Goal: Task Accomplishment & Management: Manage account settings

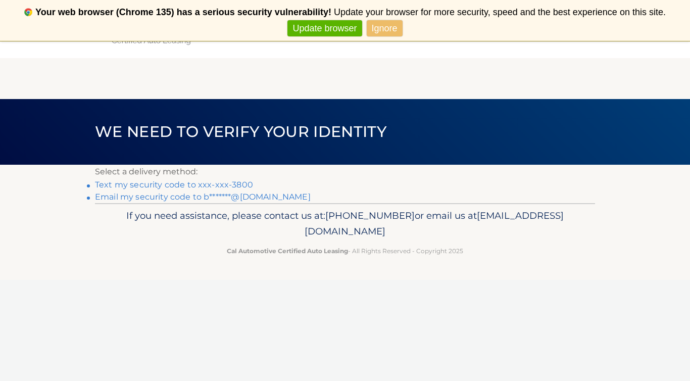
click at [180, 186] on link "Text my security code to xxx-xxx-3800" at bounding box center [174, 185] width 158 height 10
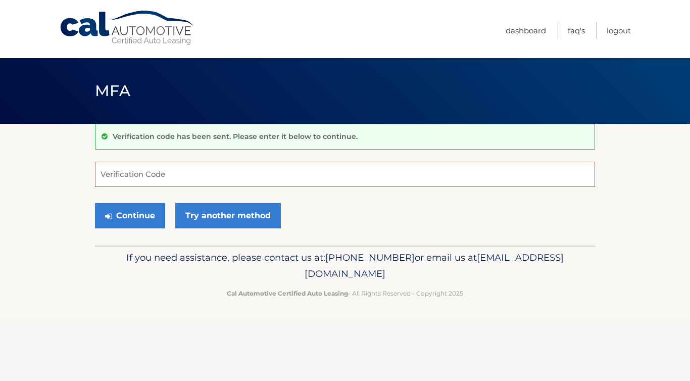
click at [142, 174] on input "Verification Code" at bounding box center [345, 174] width 500 height 25
type input "541113"
click at [140, 216] on button "Continue" at bounding box center [130, 215] width 70 height 25
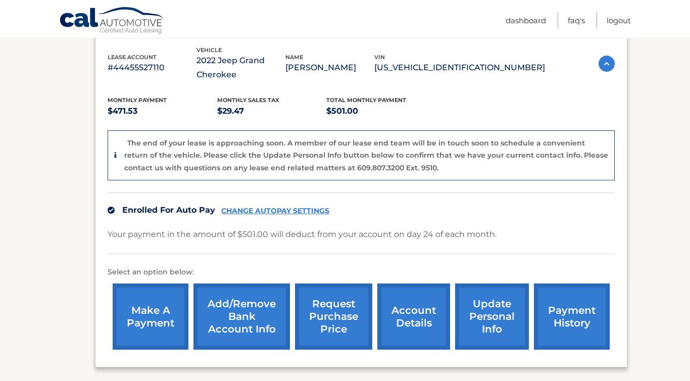
scroll to position [182, 0]
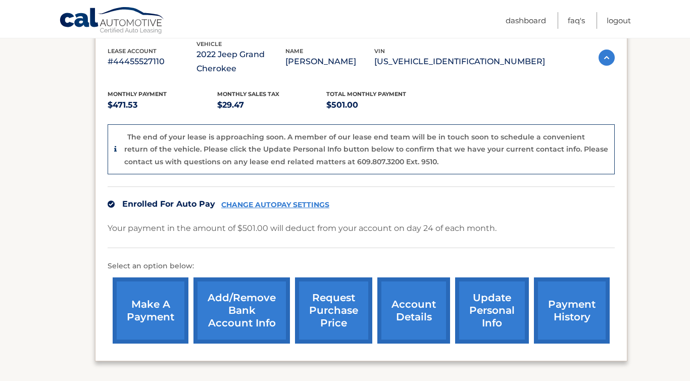
click at [234, 311] on link "Add/Remove bank account info" at bounding box center [241, 310] width 96 height 66
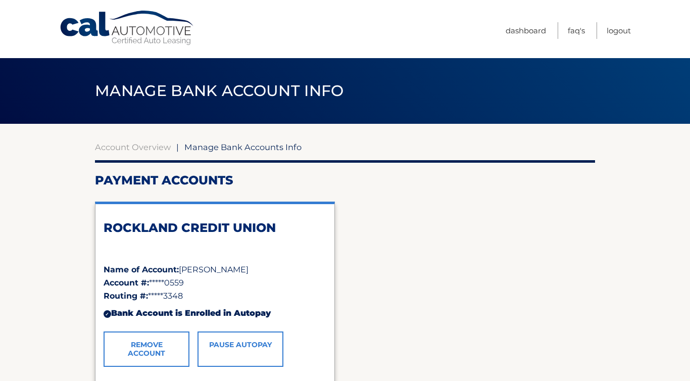
click at [152, 342] on link "Remove Account" at bounding box center [147, 348] width 86 height 35
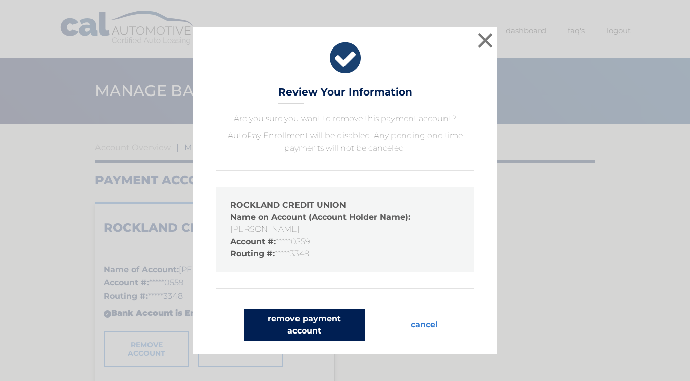
click at [301, 318] on button "remove payment account" at bounding box center [304, 325] width 121 height 32
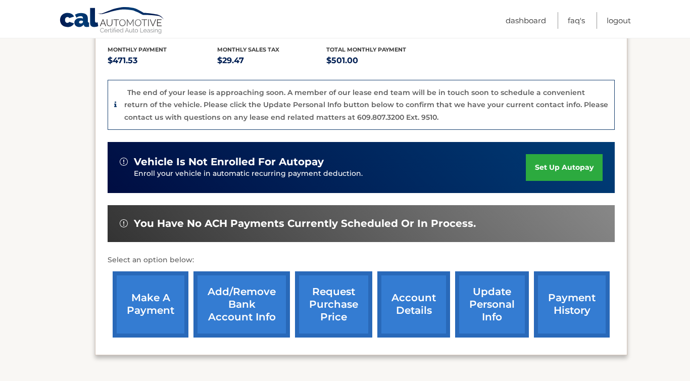
scroll to position [244, 0]
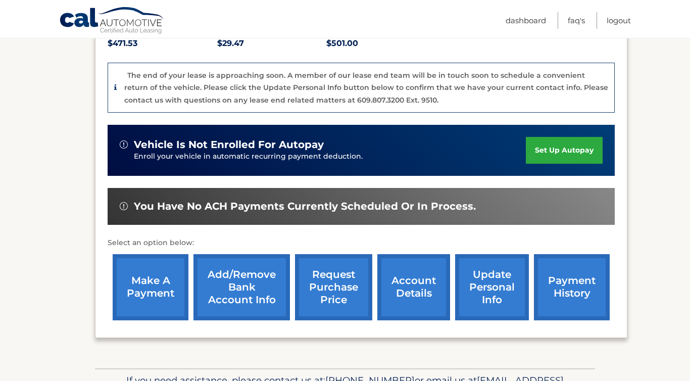
click at [410, 283] on link "account details" at bounding box center [413, 287] width 73 height 66
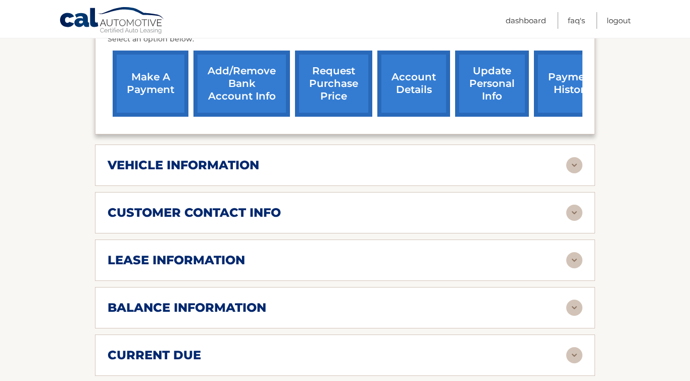
scroll to position [404, 0]
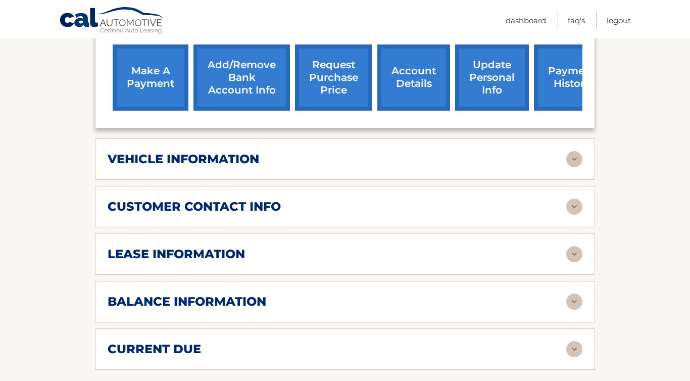
click at [576, 299] on img at bounding box center [574, 301] width 16 height 16
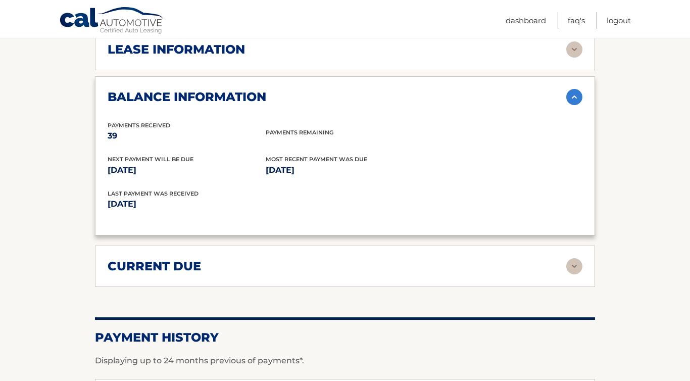
scroll to position [614, 0]
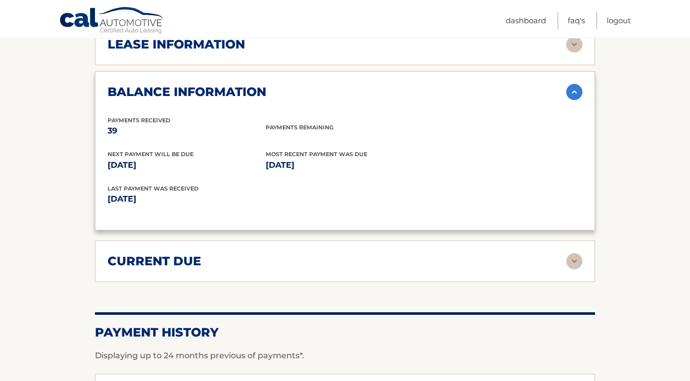
click at [577, 258] on img at bounding box center [574, 261] width 16 height 16
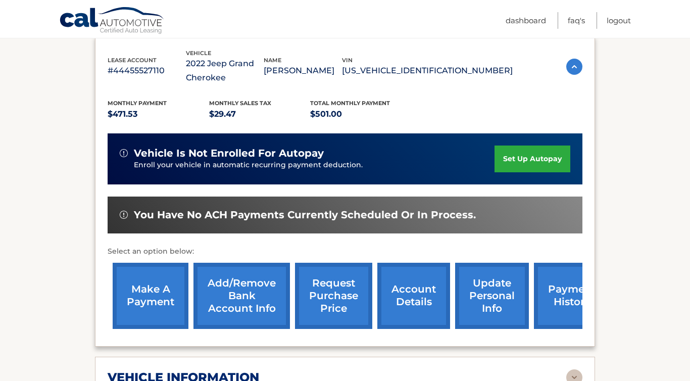
scroll to position [0, 0]
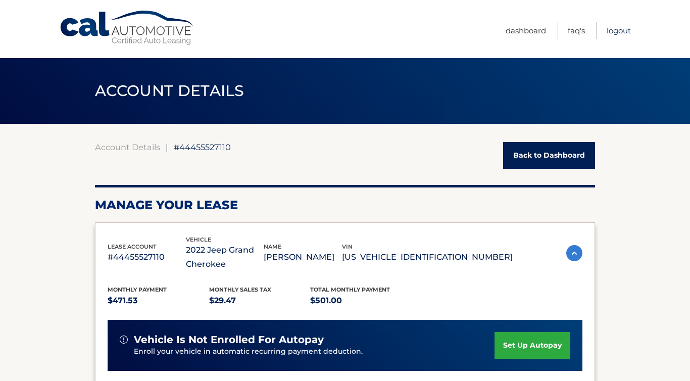
click at [616, 30] on link "Logout" at bounding box center [618, 30] width 24 height 17
